Goal: Use online tool/utility: Utilize a website feature to perform a specific function

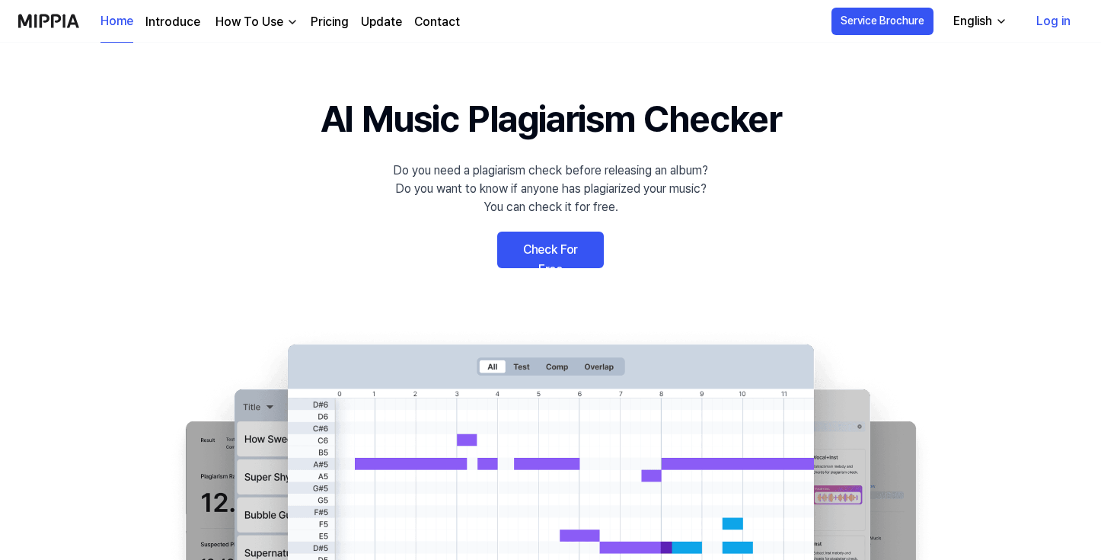
scroll to position [13, 0]
click at [548, 238] on link "Check For Free" at bounding box center [550, 249] width 107 height 37
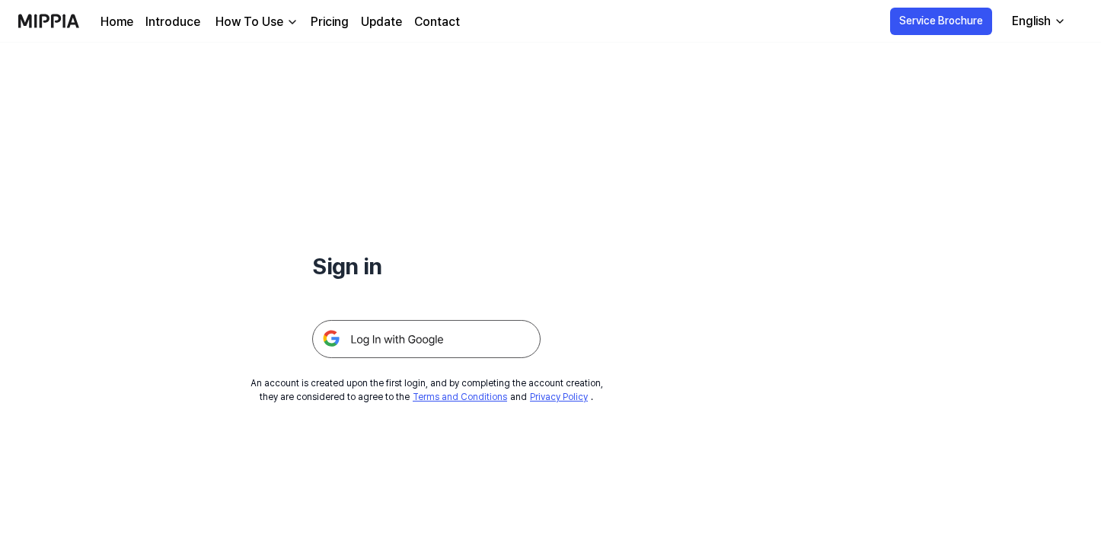
click at [478, 329] on img at bounding box center [426, 339] width 228 height 38
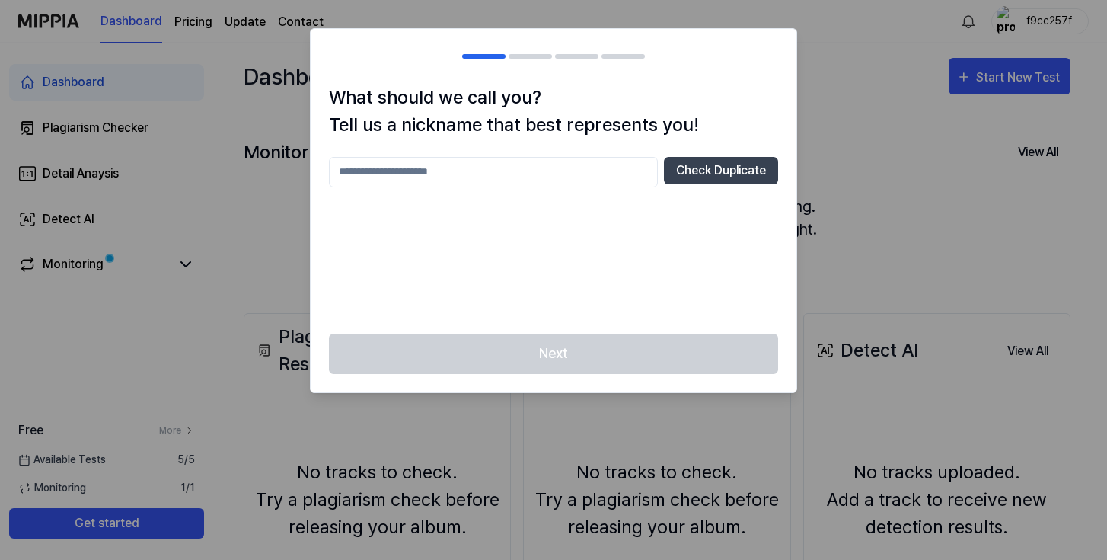
click at [623, 176] on input "text" at bounding box center [493, 172] width 329 height 30
type input "******"
click at [564, 363] on div "Next" at bounding box center [554, 363] width 486 height 59
click at [532, 176] on input "******" at bounding box center [493, 172] width 329 height 30
type input "**********"
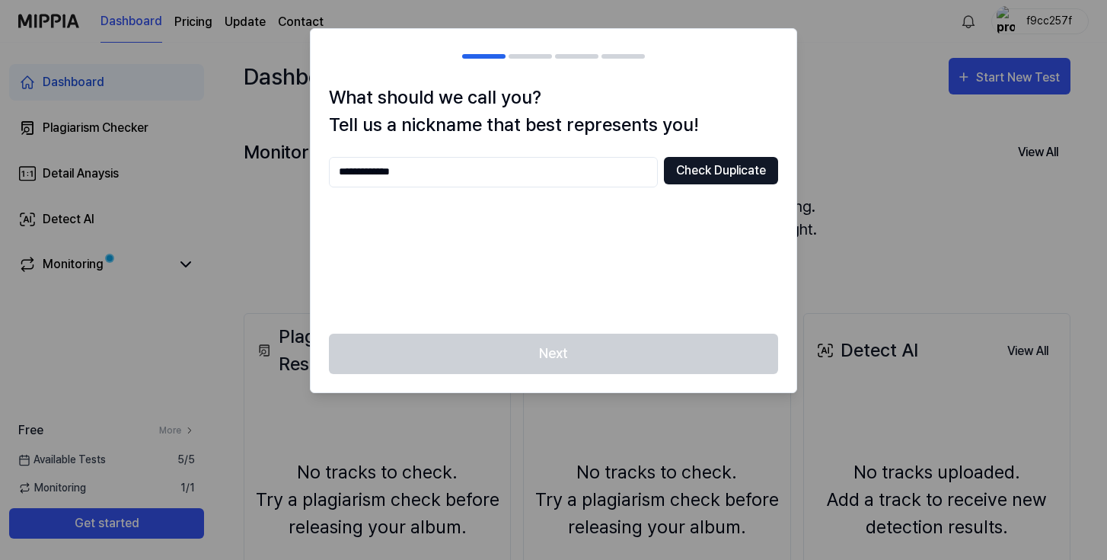
drag, startPoint x: 750, startPoint y: 159, endPoint x: 725, endPoint y: 174, distance: 29.4
click at [725, 174] on button "Check Duplicate" at bounding box center [721, 170] width 114 height 27
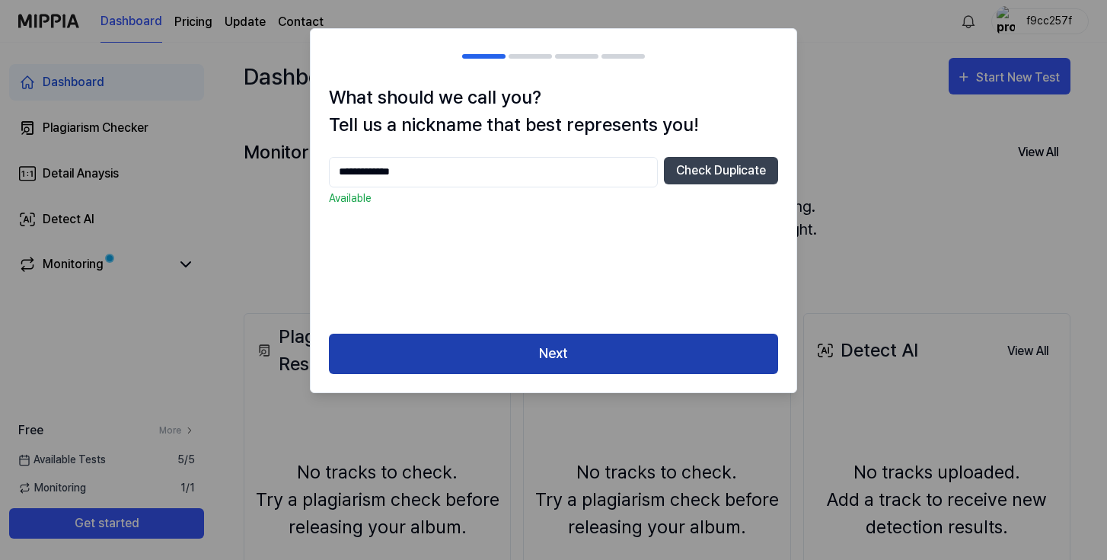
click at [596, 354] on button "Next" at bounding box center [553, 354] width 449 height 40
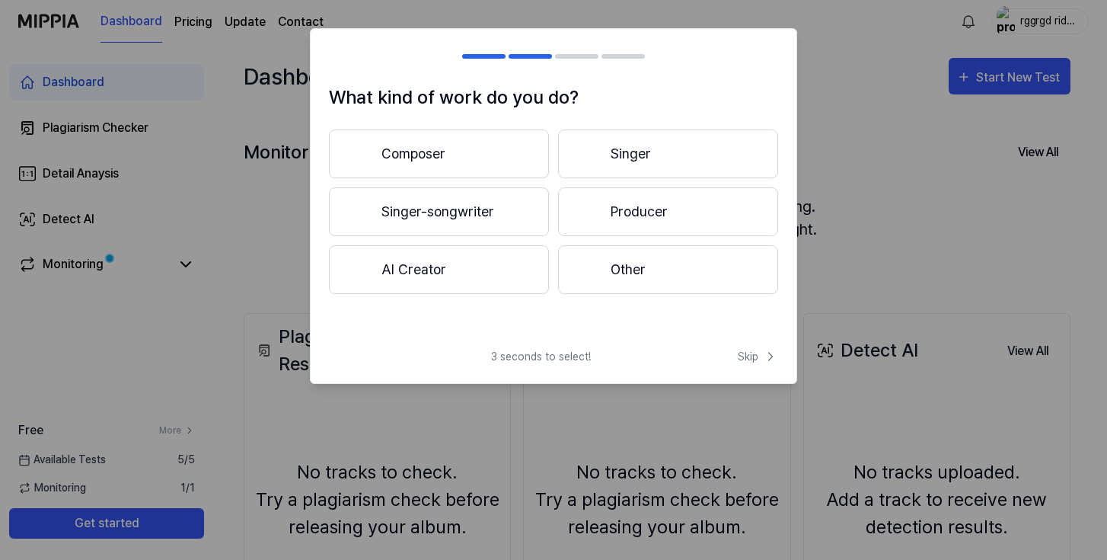
click at [473, 147] on button "Composer" at bounding box center [439, 153] width 220 height 49
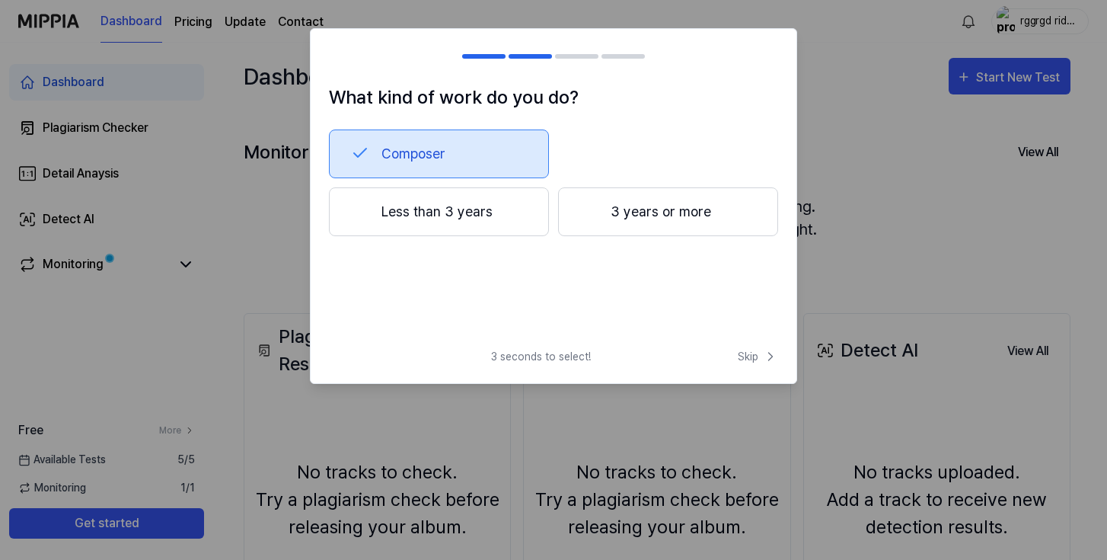
click at [524, 214] on button "Less than 3 years" at bounding box center [439, 211] width 220 height 49
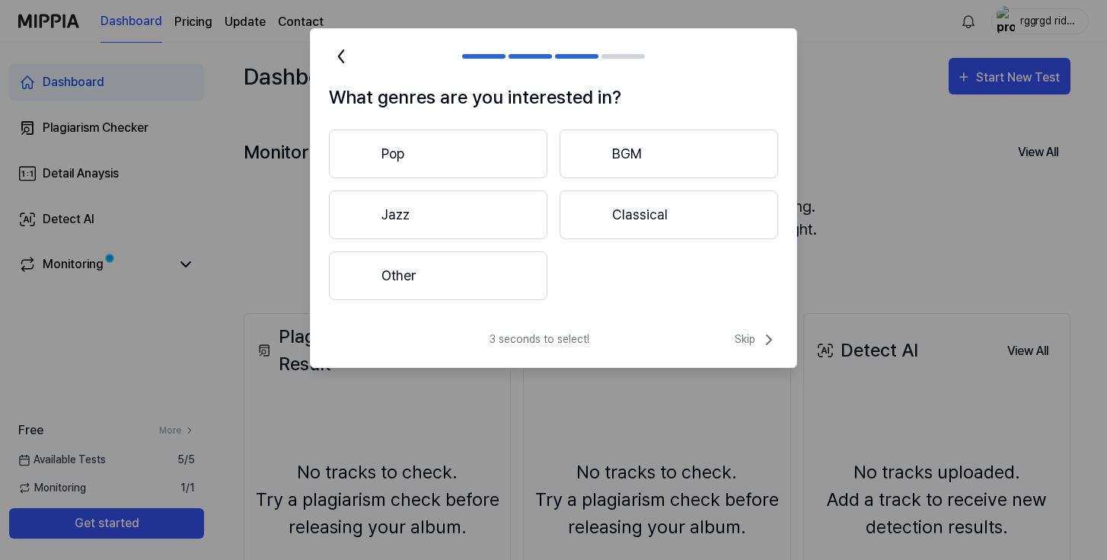
click at [429, 281] on button "Other" at bounding box center [438, 275] width 219 height 49
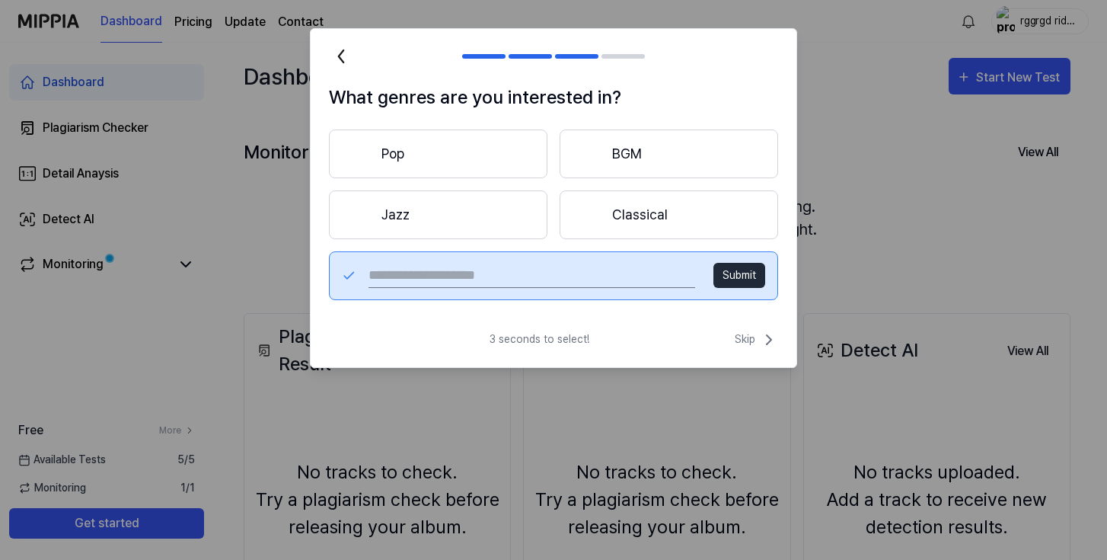
click at [674, 269] on input "text" at bounding box center [532, 276] width 327 height 24
type input "****"
click at [746, 281] on button "Submit" at bounding box center [740, 275] width 52 height 25
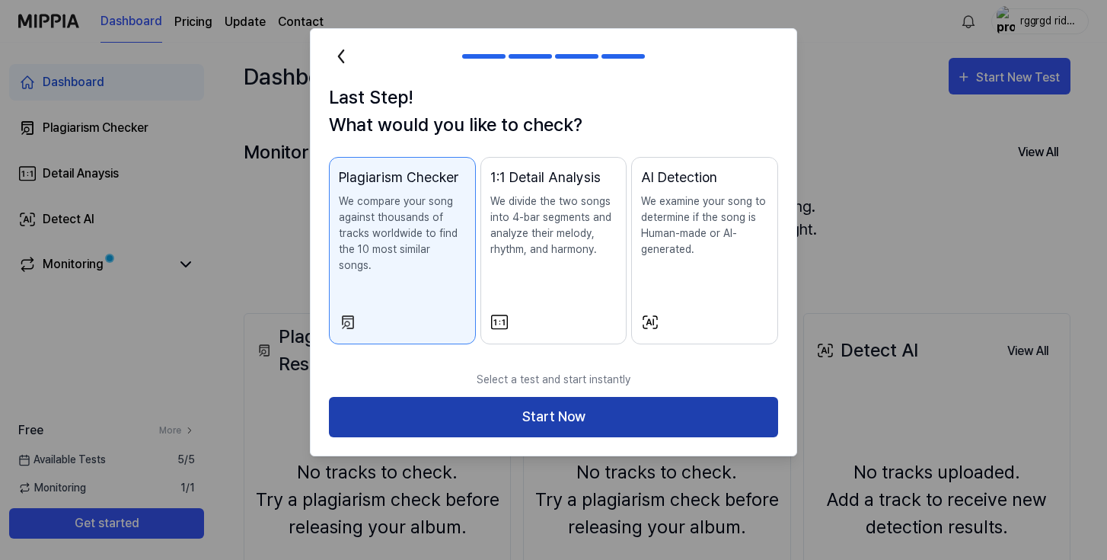
click at [596, 401] on button "Start Now" at bounding box center [553, 417] width 449 height 40
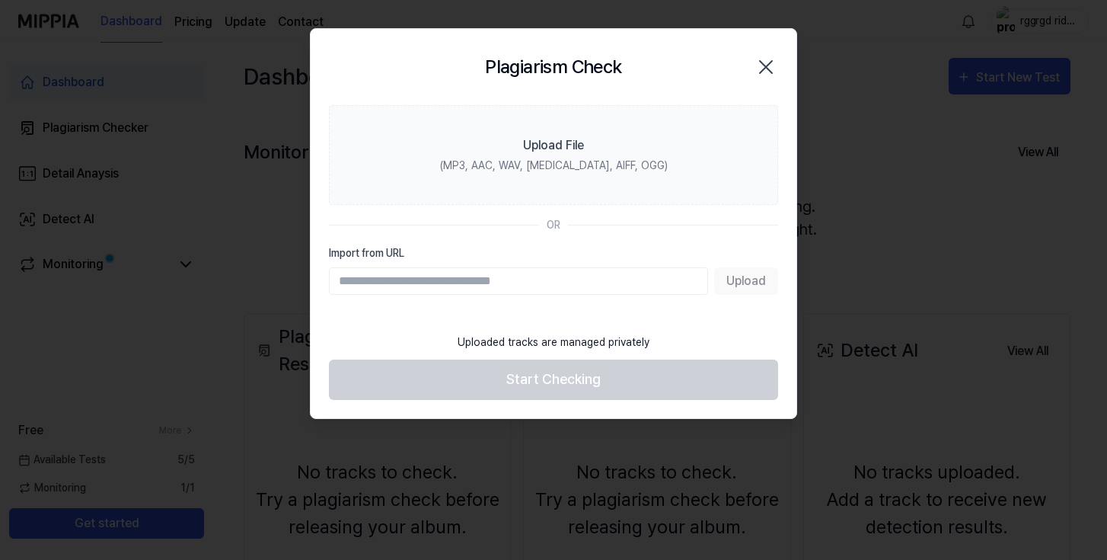
click at [531, 283] on input "Import from URL" at bounding box center [518, 280] width 379 height 27
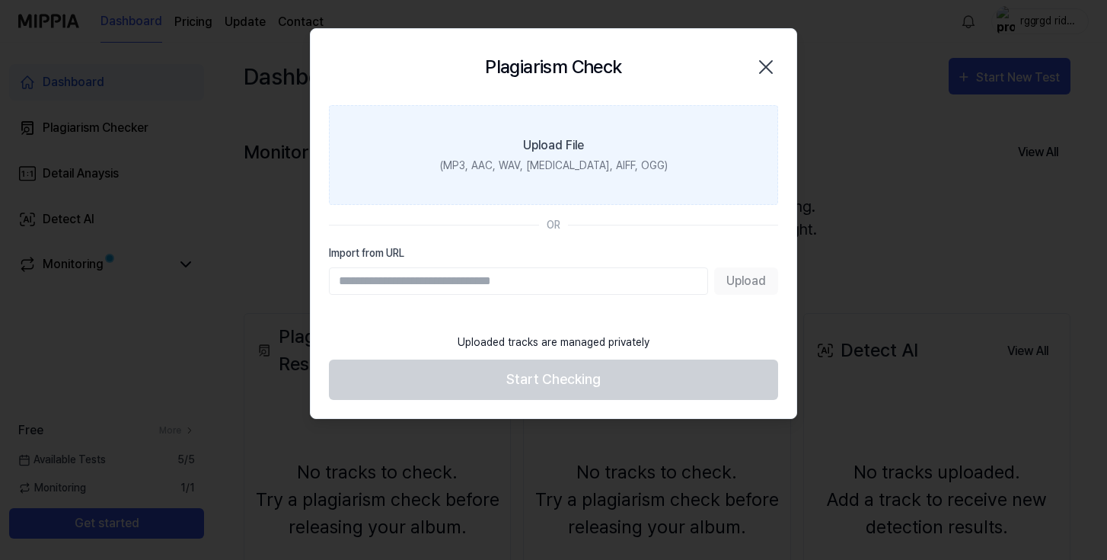
click at [561, 161] on div "(MP3, AAC, WAV, [MEDICAL_DATA], AIFF, OGG)" at bounding box center [554, 166] width 228 height 16
click at [0, 0] on input "Upload File (MP3, AAC, WAV, [MEDICAL_DATA], AIFF, OGG)" at bounding box center [0, 0] width 0 height 0
